Goal: Task Accomplishment & Management: Use online tool/utility

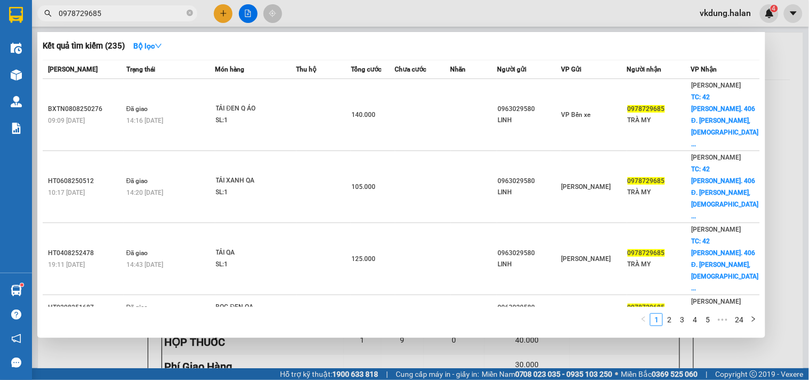
scroll to position [62, 0]
click at [189, 13] on icon "close-circle" at bounding box center [190, 13] width 6 height 6
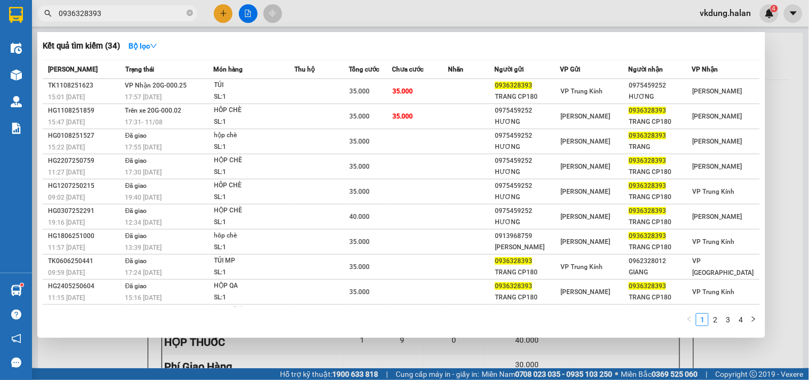
type input "0936328393"
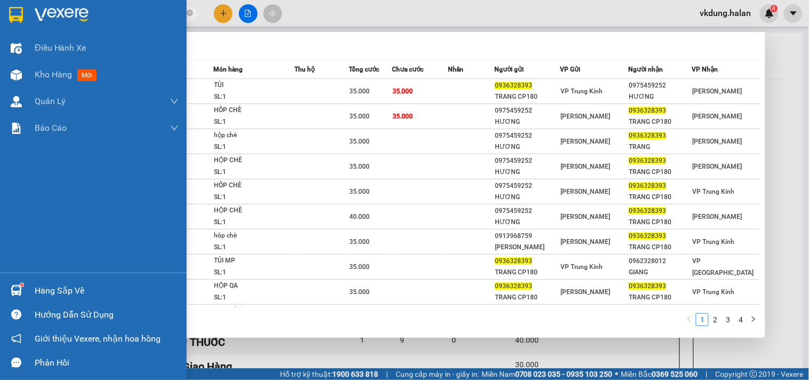
click at [107, 287] on div "Hàng sắp về" at bounding box center [107, 291] width 144 height 16
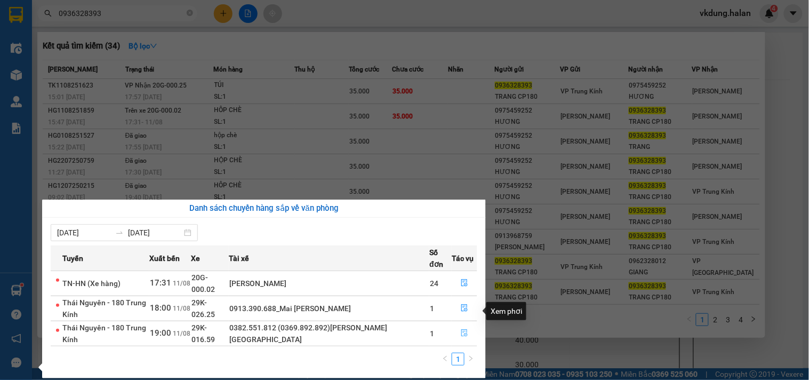
click at [464, 329] on icon "file-done" at bounding box center [464, 332] width 6 height 7
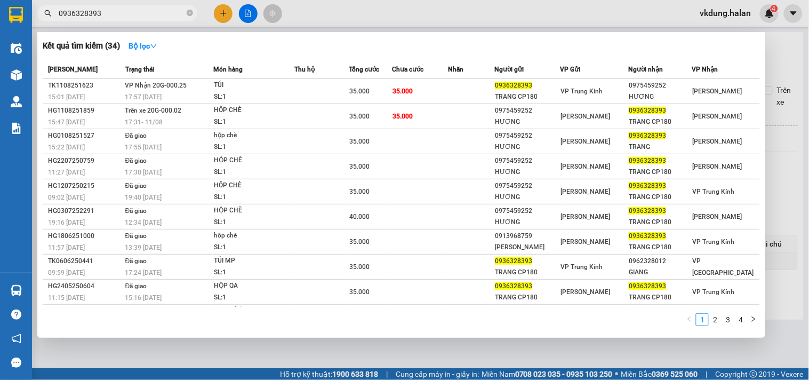
click at [788, 222] on div at bounding box center [404, 190] width 809 height 380
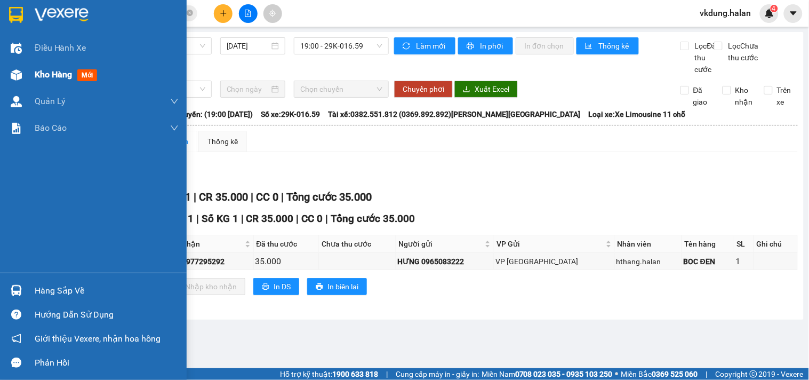
click at [66, 72] on span "Kho hàng" at bounding box center [53, 74] width 37 height 10
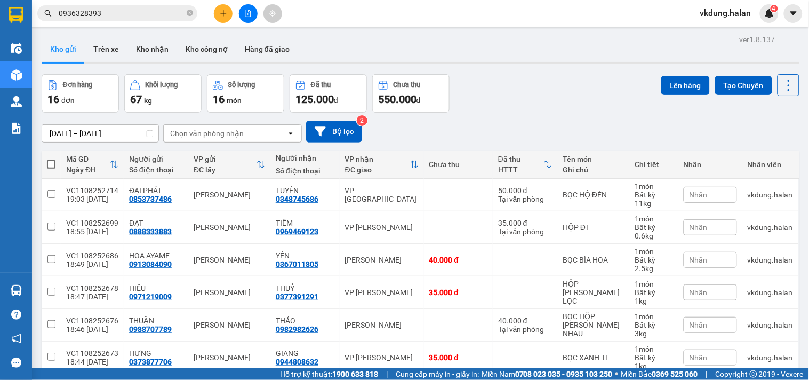
click at [174, 11] on input "0936328393" at bounding box center [122, 13] width 126 height 12
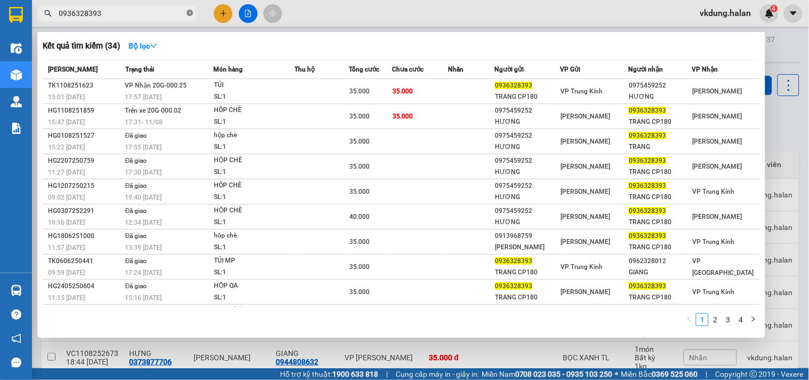
click at [187, 12] on icon "close-circle" at bounding box center [190, 13] width 6 height 6
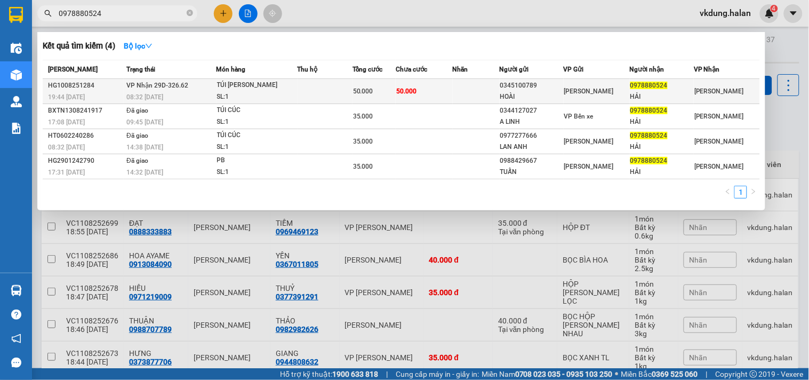
type input "0978880524"
click at [448, 87] on td "50.000" at bounding box center [424, 91] width 57 height 25
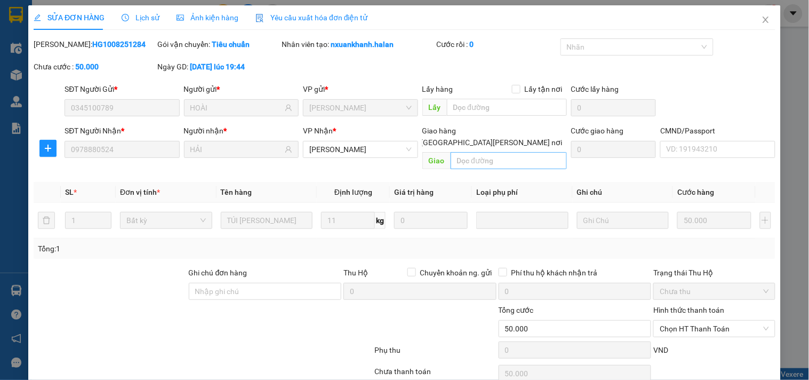
type input "0345100789"
type input "HOÀI"
type input "0978880524"
type input "HẢI"
type input "50.000"
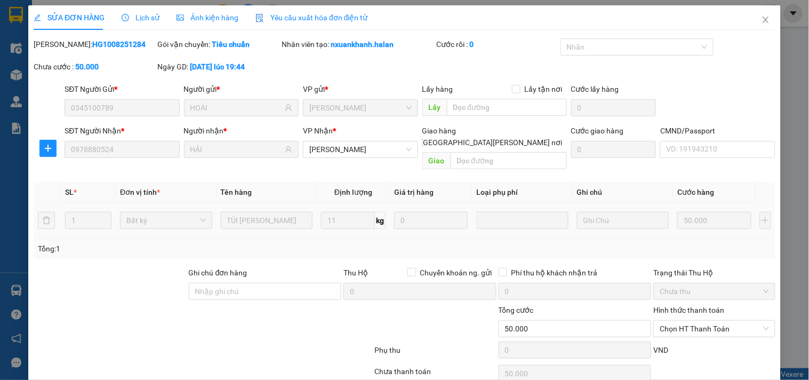
scroll to position [38, 0]
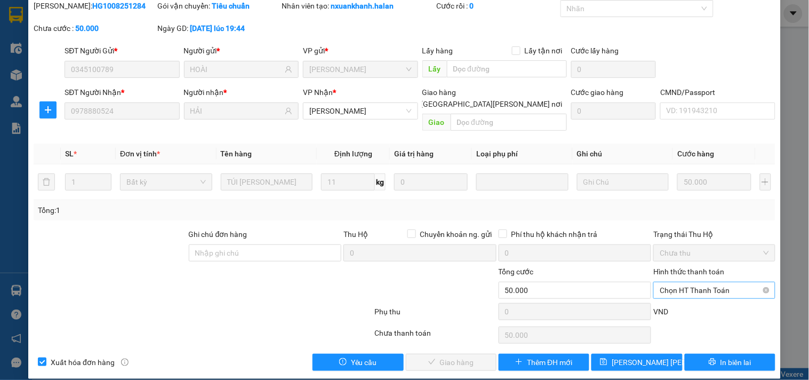
click at [693, 282] on span "Chọn HT Thanh Toán" at bounding box center [713, 290] width 109 height 16
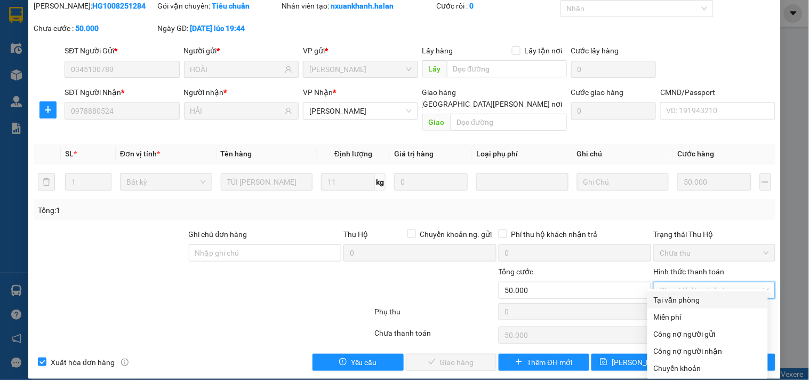
click at [691, 300] on div "Tại văn phòng" at bounding box center [708, 300] width 108 height 12
type input "0"
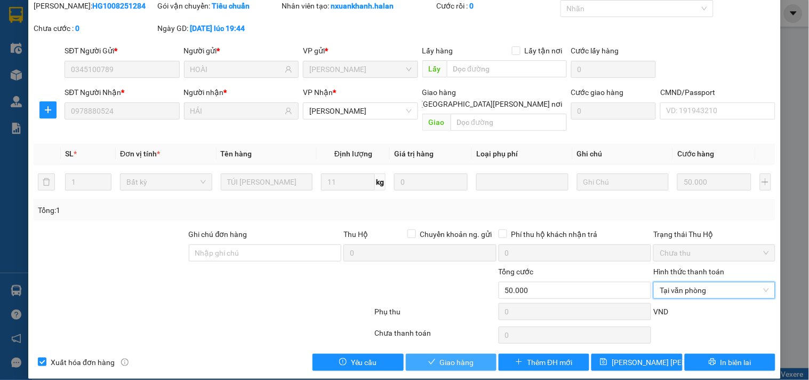
click at [454, 356] on span "Giao hàng" at bounding box center [457, 362] width 34 height 12
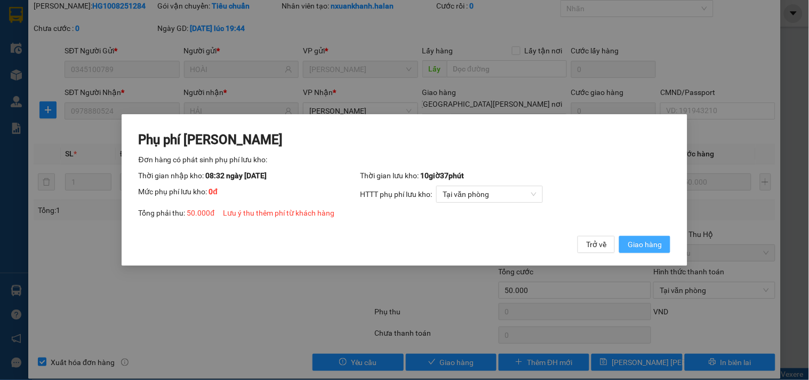
click at [650, 244] on span "Giao hàng" at bounding box center [644, 244] width 34 height 12
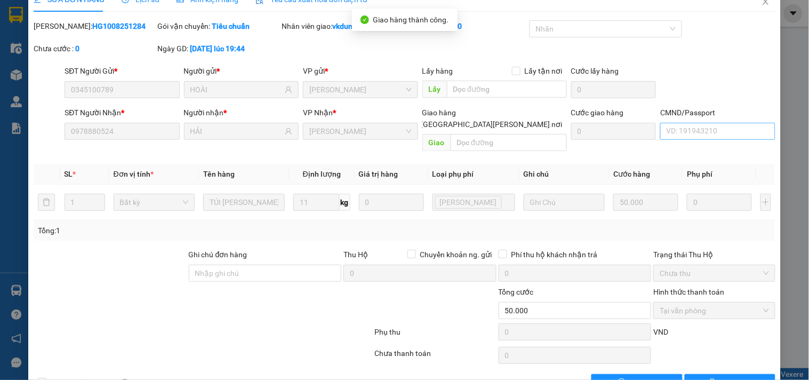
scroll to position [0, 0]
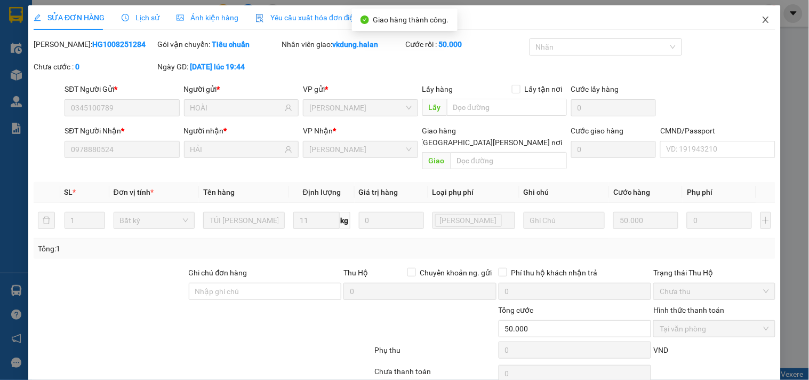
click at [761, 20] on icon "close" at bounding box center [765, 19] width 9 height 9
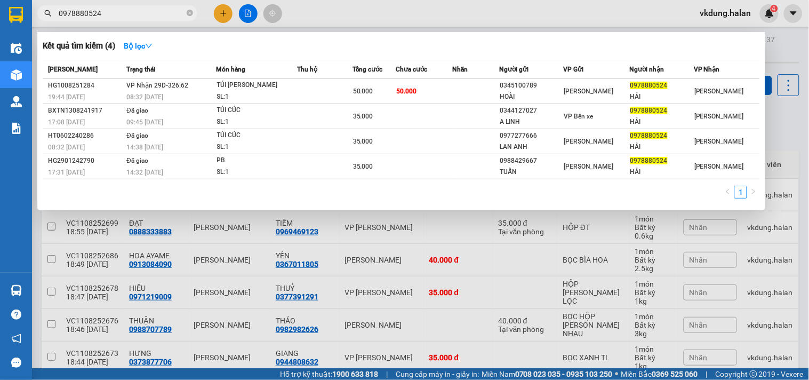
click at [168, 11] on input "0978880524" at bounding box center [122, 13] width 126 height 12
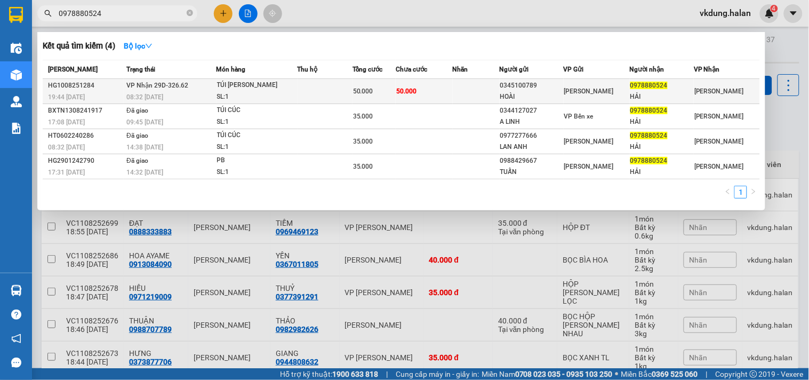
click at [332, 86] on td at bounding box center [324, 91] width 55 height 25
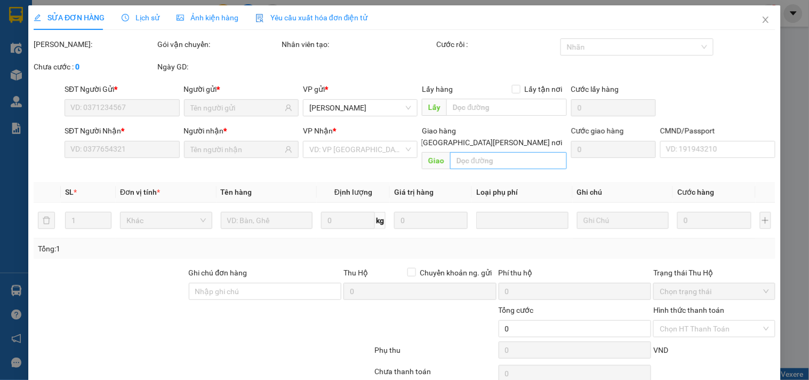
type input "0345100789"
type input "HOÀI"
type input "0978880524"
type input "HẢI"
type input "50.000"
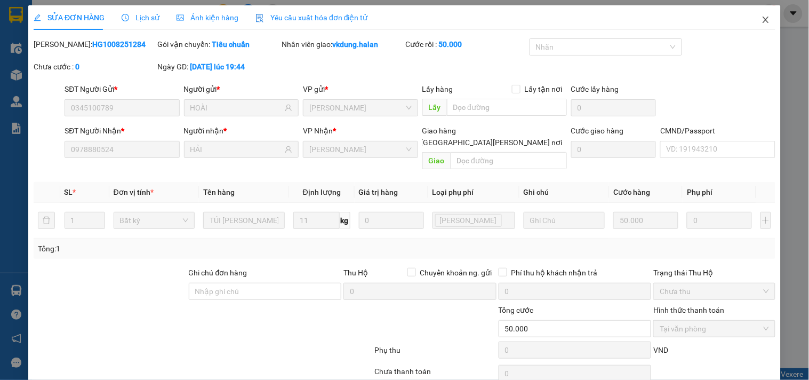
click at [761, 17] on icon "close" at bounding box center [765, 19] width 9 height 9
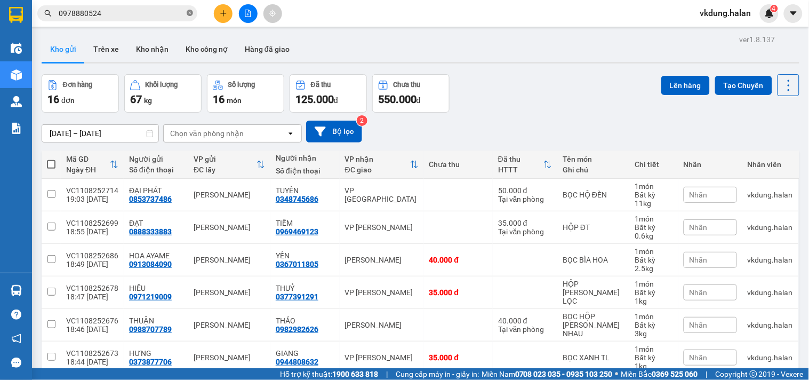
click at [188, 12] on icon "close-circle" at bounding box center [190, 13] width 6 height 6
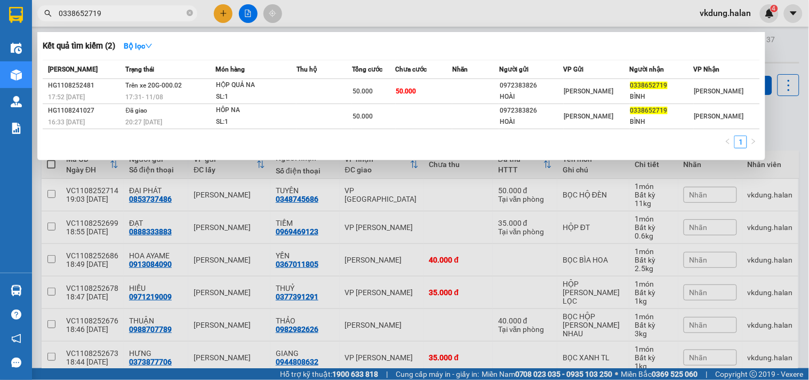
type input "0338652719"
click at [782, 146] on div at bounding box center [404, 190] width 809 height 380
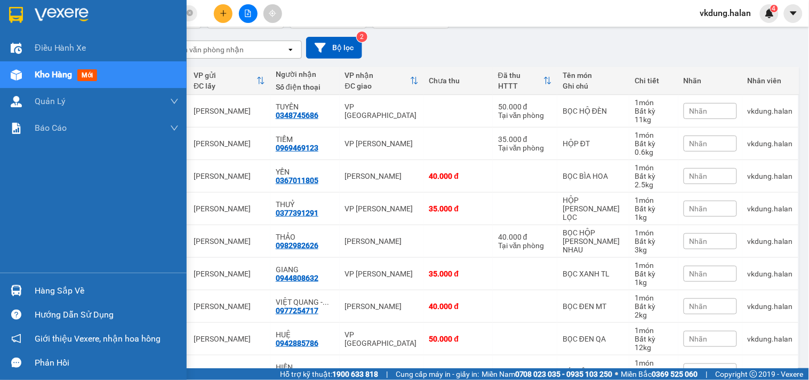
scroll to position [80, 0]
